Goal: Information Seeking & Learning: Learn about a topic

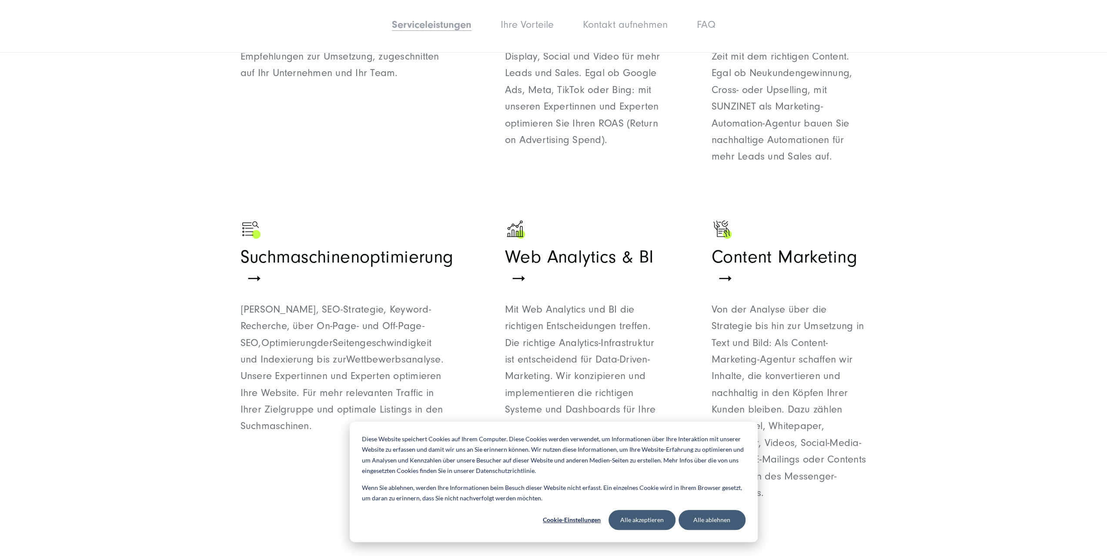
scroll to position [957, 0]
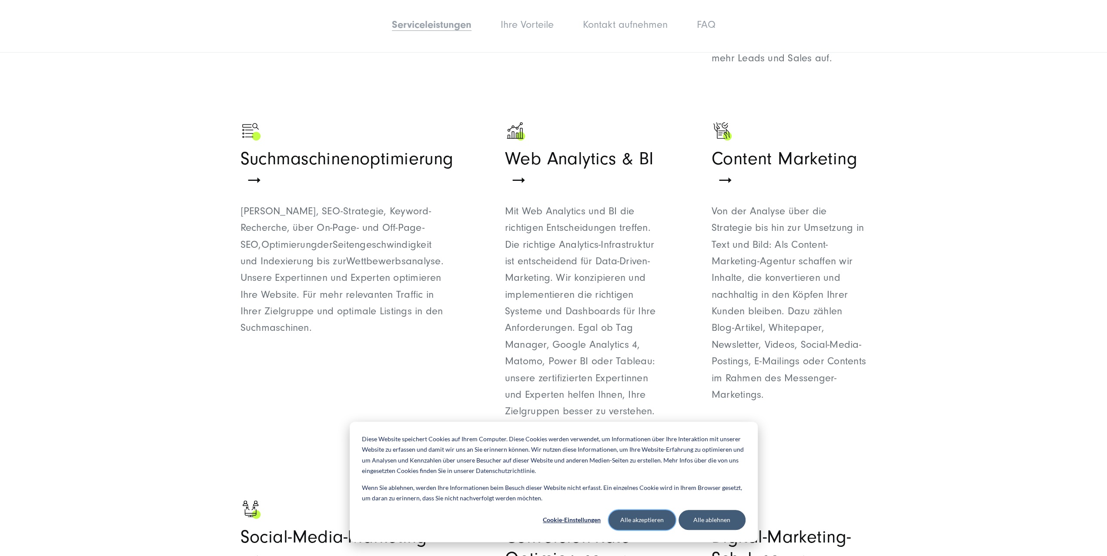
click at [655, 523] on button "Alle akzeptieren" at bounding box center [642, 520] width 67 height 20
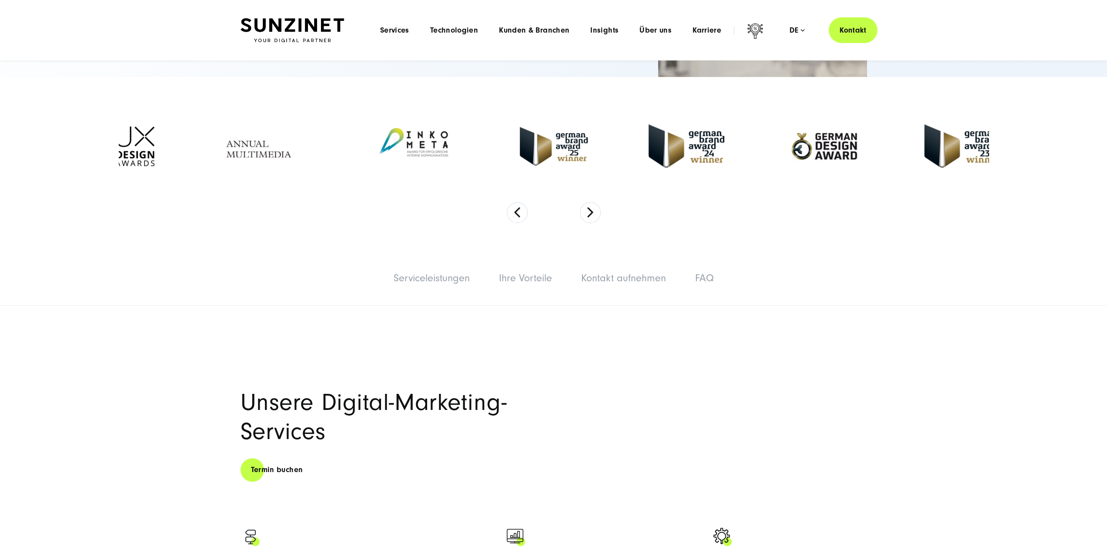
scroll to position [0, 0]
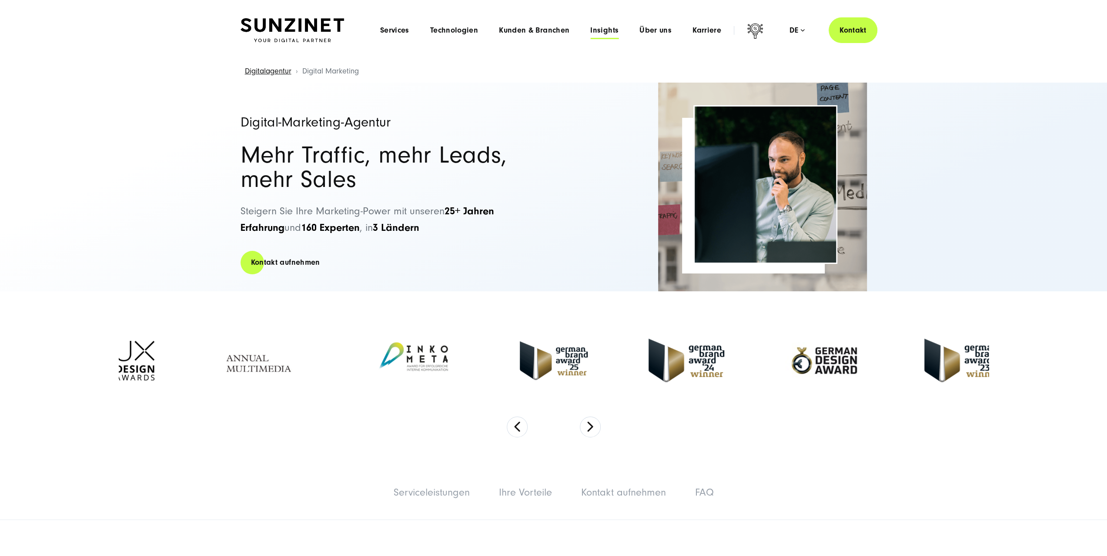
click at [613, 26] on span "Insights" at bounding box center [604, 30] width 28 height 9
click at [550, 31] on span "Kunden & Branchen" at bounding box center [534, 30] width 70 height 9
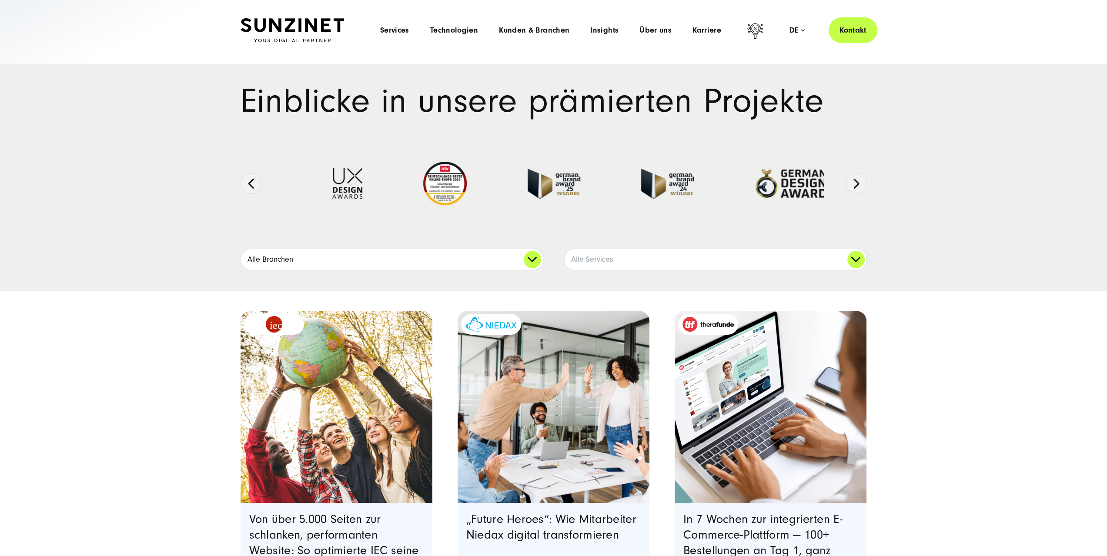
click at [500, 258] on link "Alle Branchen" at bounding box center [392, 259] width 302 height 21
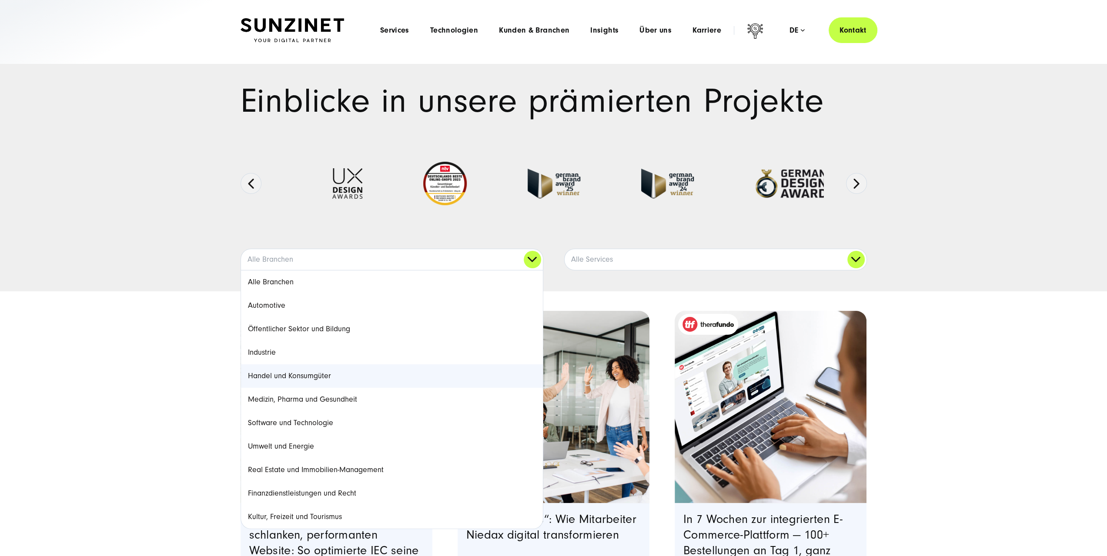
click at [402, 374] on link "Handel und Konsumgüter" at bounding box center [392, 376] width 302 height 23
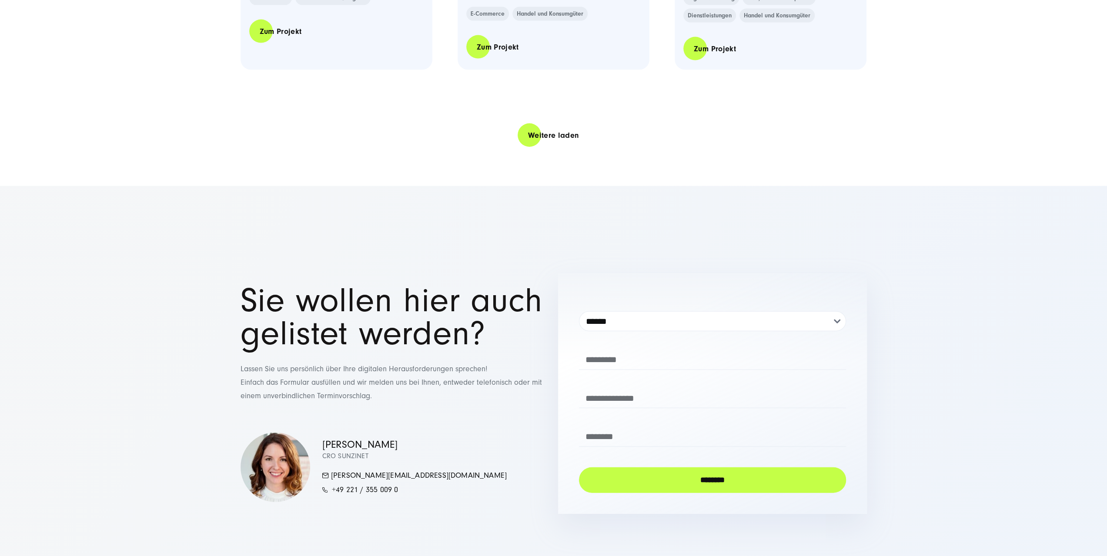
scroll to position [1958, 0]
